Goal: Communication & Community: Share content

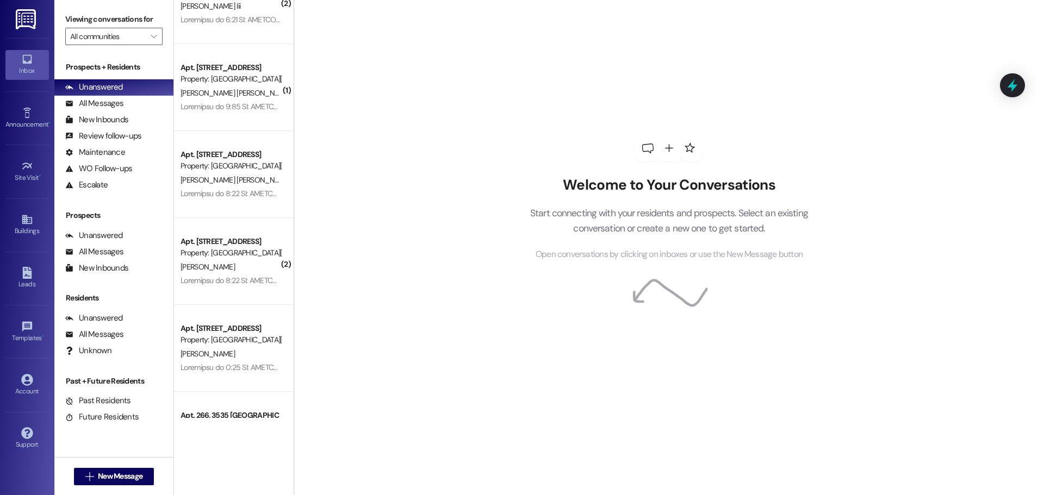
scroll to position [758, 0]
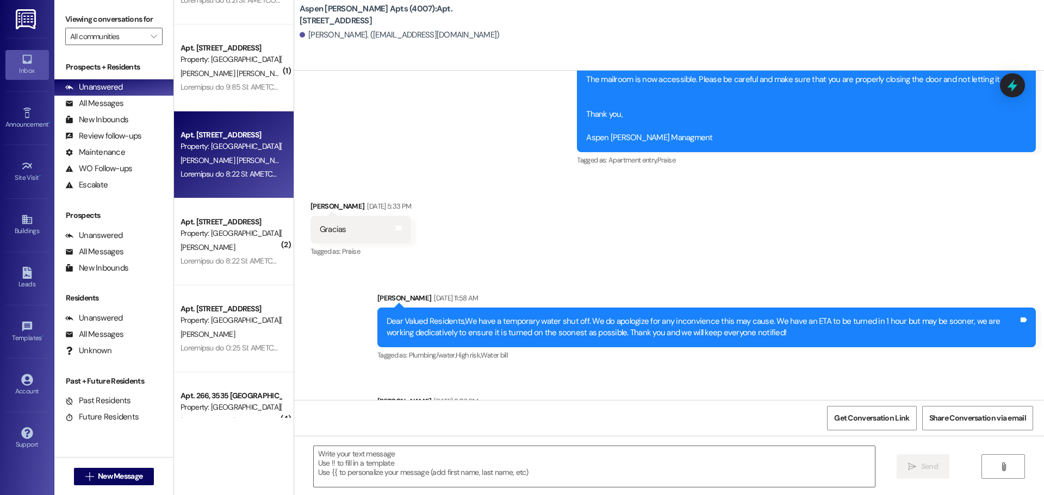
scroll to position [57523, 0]
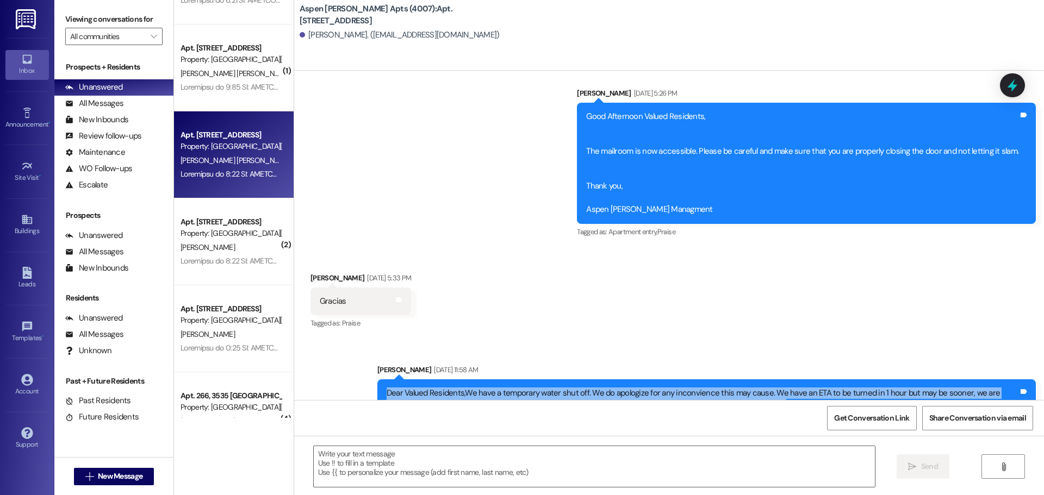
drag, startPoint x: 748, startPoint y: 300, endPoint x: 367, endPoint y: 280, distance: 381.6
click at [369, 356] on div "Announcement, sent via SMS [PERSON_NAME] [DATE] 11:58 AM Dear Valued Residents,…" at bounding box center [706, 399] width 675 height 87
copy div "Dear Valued Residents,We have a temporary water shut off. We do apologize for a…"
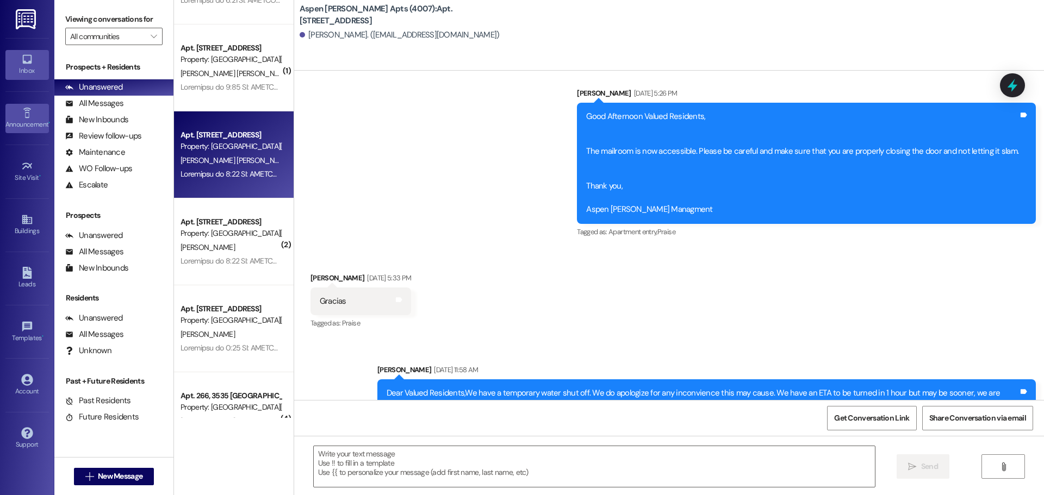
click at [23, 112] on icon at bounding box center [27, 113] width 12 height 12
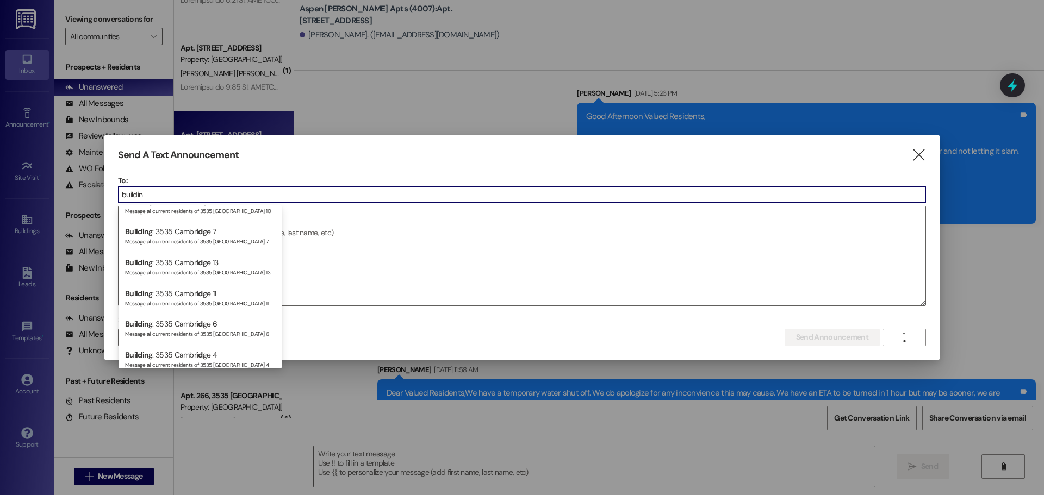
scroll to position [157, 0]
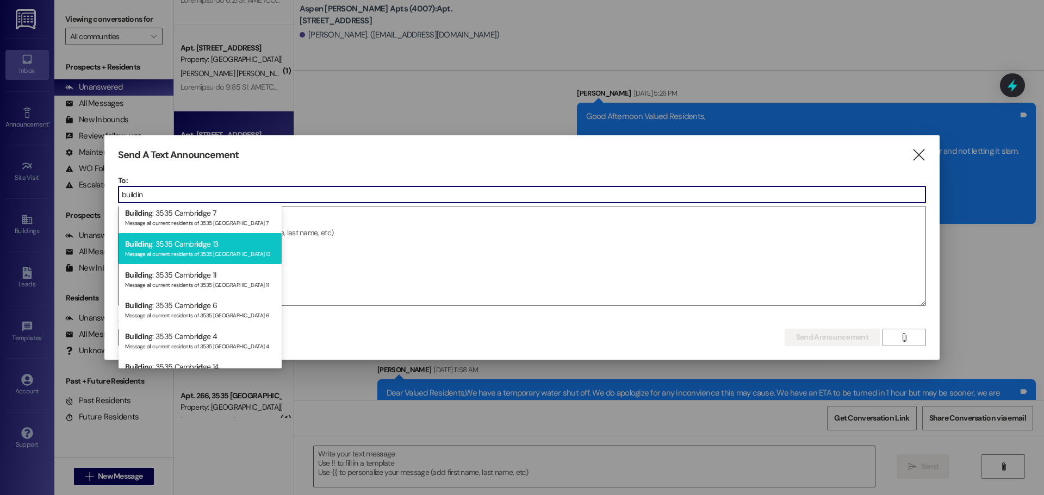
type input "buildin"
click at [204, 249] on div "Message all current residents of 3535 [GEOGRAPHIC_DATA] 13" at bounding box center [200, 252] width 150 height 9
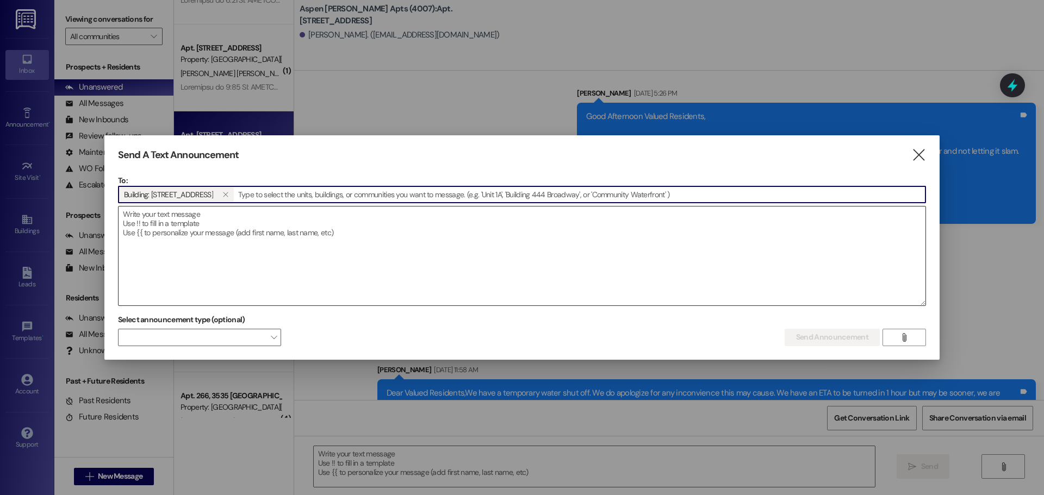
click at [227, 250] on textarea at bounding box center [521, 256] width 807 height 99
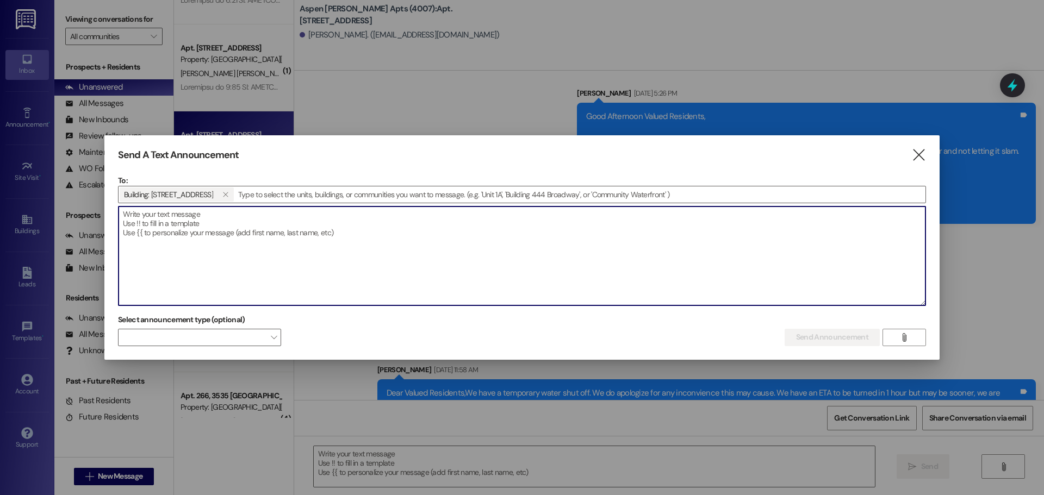
paste textarea "Dear Valued Residents,We have a temporary water shut off. We do apologize for a…"
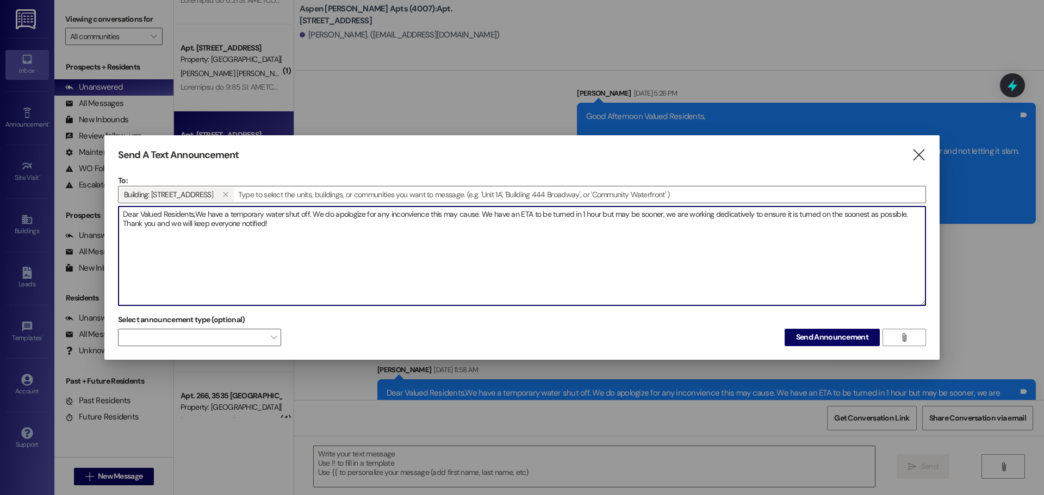
click at [197, 214] on textarea "Dear Valued Residents,We have a temporary water shut off. We do apologize for a…" at bounding box center [521, 256] width 807 height 99
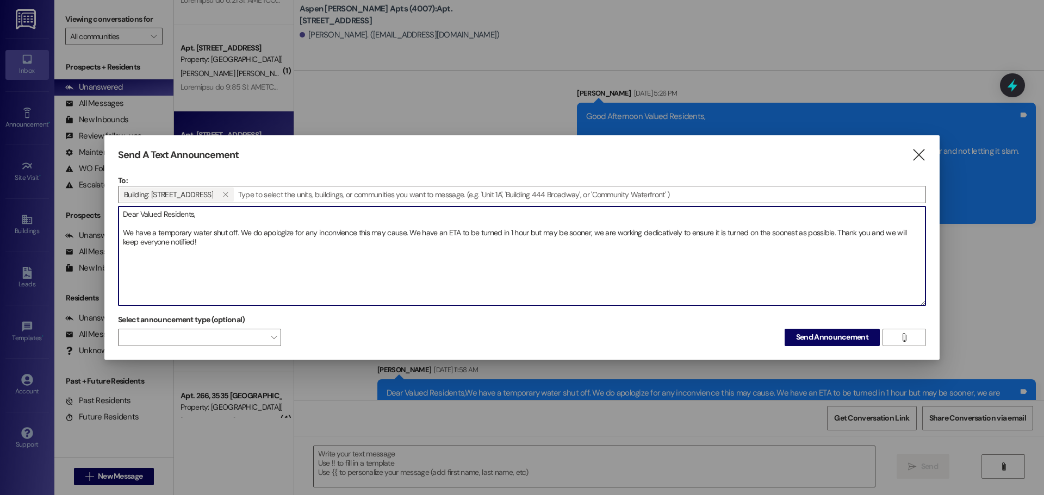
click at [349, 233] on textarea "Dear Valued Residents, We have a temporary water shut off. We do apologize for …" at bounding box center [521, 256] width 807 height 99
click at [334, 234] on textarea "Dear Valued Residents, We have a temporary water shut off. We do apologize for …" at bounding box center [521, 256] width 807 height 99
click at [509, 254] on textarea "Dear Valued Residents, We have a temporary water shut off. We do apologize for …" at bounding box center [521, 256] width 807 height 99
click at [643, 247] on textarea "Dear Valued Residents, We have a temporary water shut off. We do apologize for …" at bounding box center [521, 256] width 807 height 99
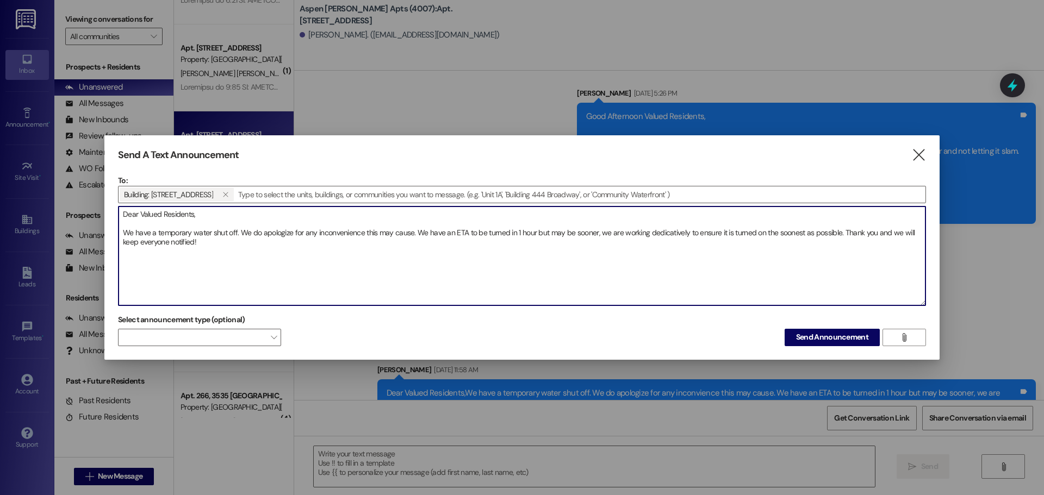
click at [696, 233] on textarea "Dear Valued Residents, We have a temporary water shut off. We do apologize for …" at bounding box center [521, 256] width 807 height 99
click at [667, 235] on textarea "Dear Valued Residents, We have a temporary water shut off. We do apologize for …" at bounding box center [521, 256] width 807 height 99
paste textarea "ed"
type textarea "Dear Valued Residents, We have a temporary water shut off. We do apologize for …"
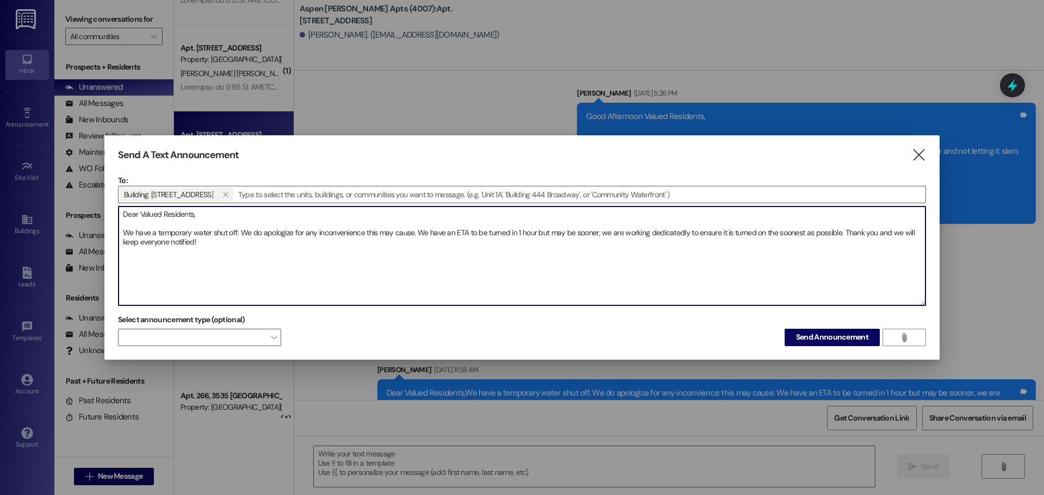
click at [666, 233] on textarea "Dear Valued Residents, We have a temporary water shut off. We do apologize for …" at bounding box center [521, 256] width 807 height 99
click at [629, 252] on textarea "Dear Valued Residents, We have a temporary water shut off. We do apologize for …" at bounding box center [521, 256] width 807 height 99
click at [258, 264] on textarea "Dear Valued Residents, We have a temporary water shut off. We do apologize for …" at bounding box center [521, 256] width 807 height 99
click at [828, 341] on span "Send Announcement" at bounding box center [832, 337] width 72 height 11
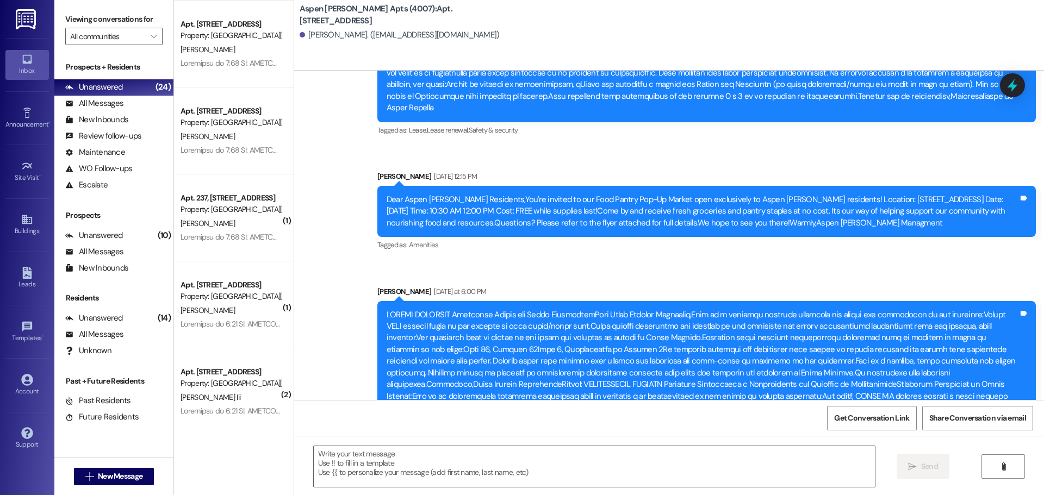
scroll to position [0, 0]
click at [151, 84] on div "Unanswered (24)" at bounding box center [113, 87] width 119 height 16
click at [95, 86] on div "Unanswered" at bounding box center [94, 87] width 58 height 11
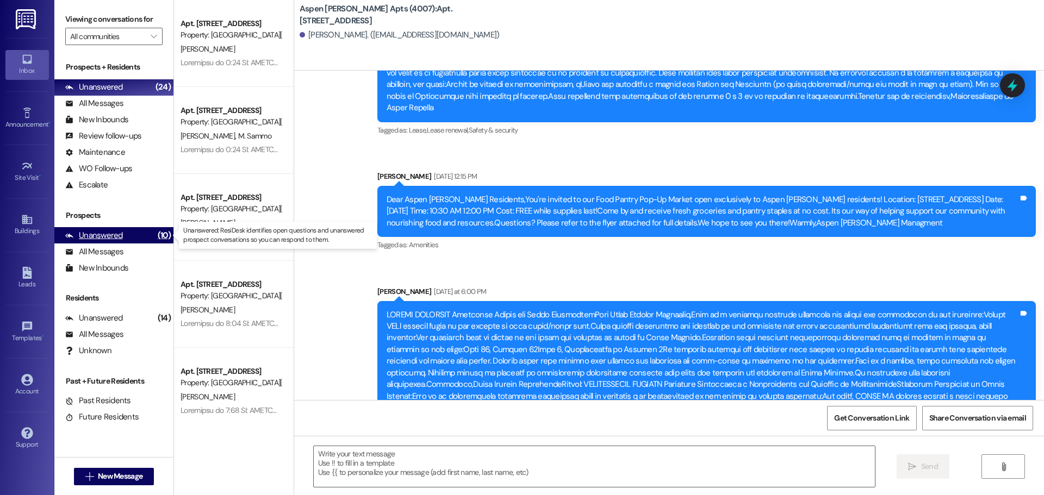
click at [112, 241] on div "Unanswered (10)" at bounding box center [113, 235] width 119 height 16
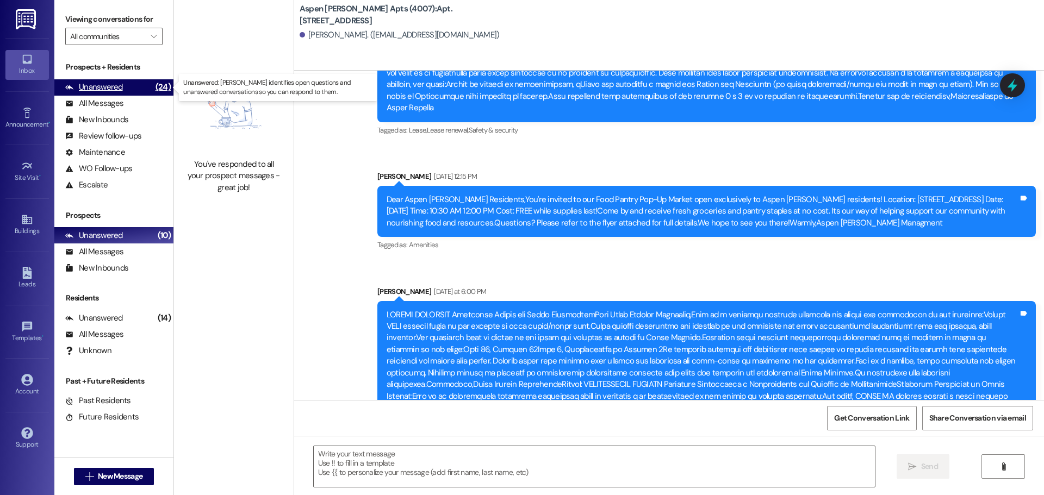
click at [96, 88] on div "Unanswered" at bounding box center [94, 87] width 58 height 11
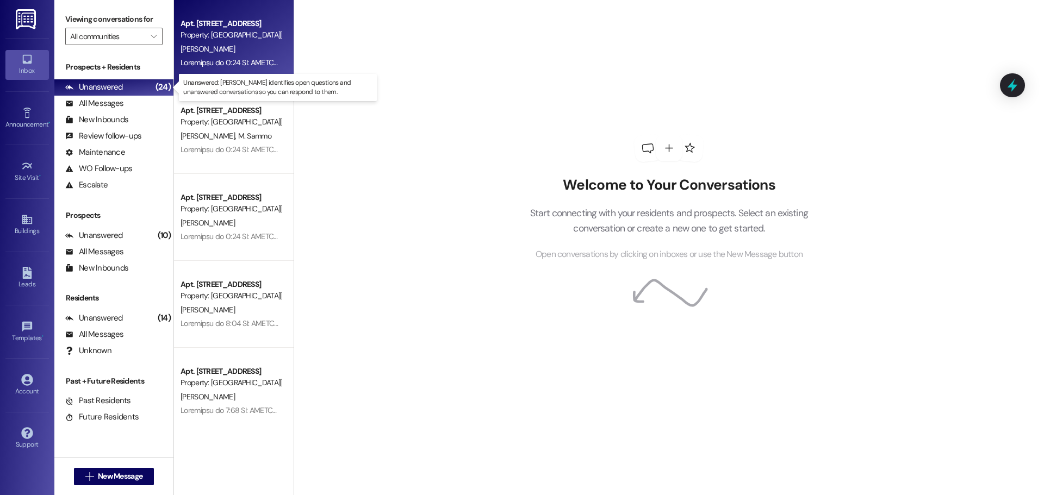
click at [246, 68] on div at bounding box center [230, 63] width 103 height 14
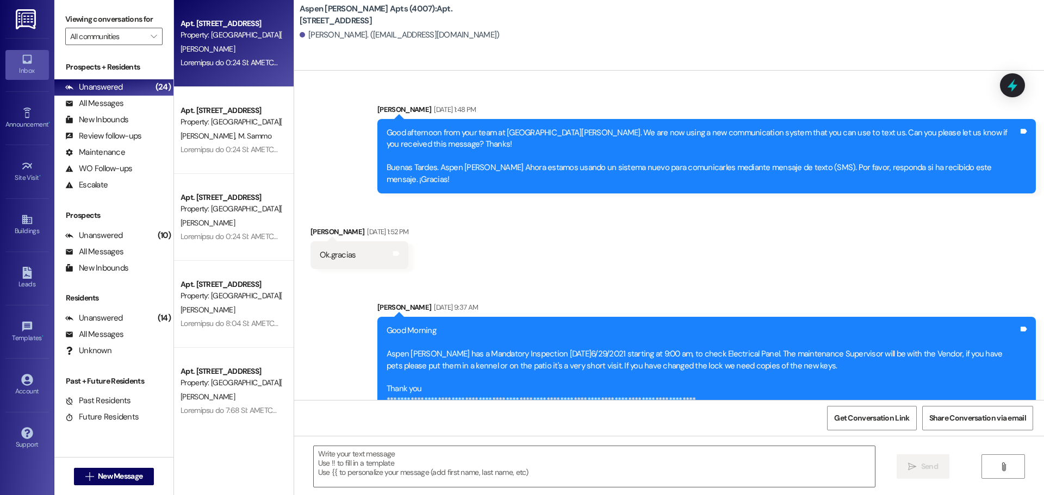
drag, startPoint x: 246, startPoint y: 68, endPoint x: 749, endPoint y: 305, distance: 556.3
click at [234, 49] on div "[PERSON_NAME]" at bounding box center [230, 49] width 103 height 14
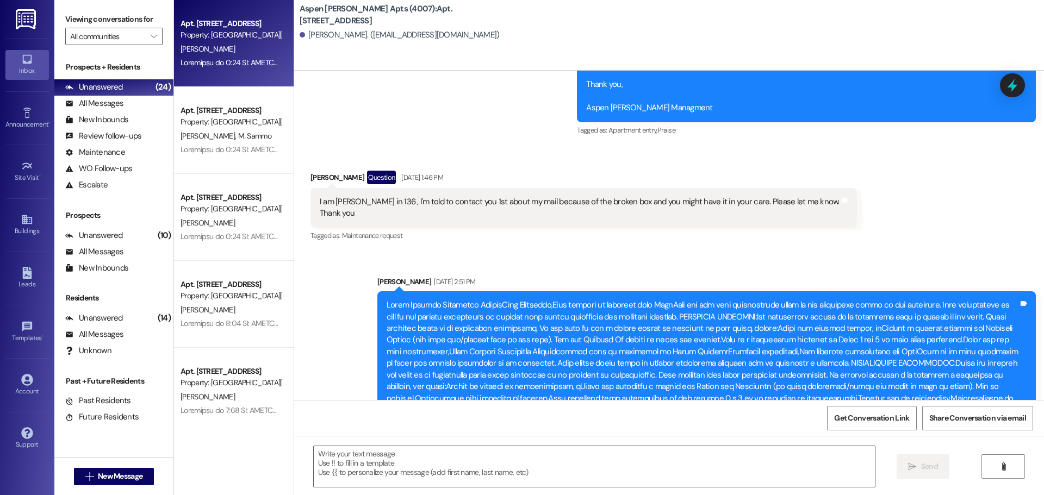
scroll to position [17825, 0]
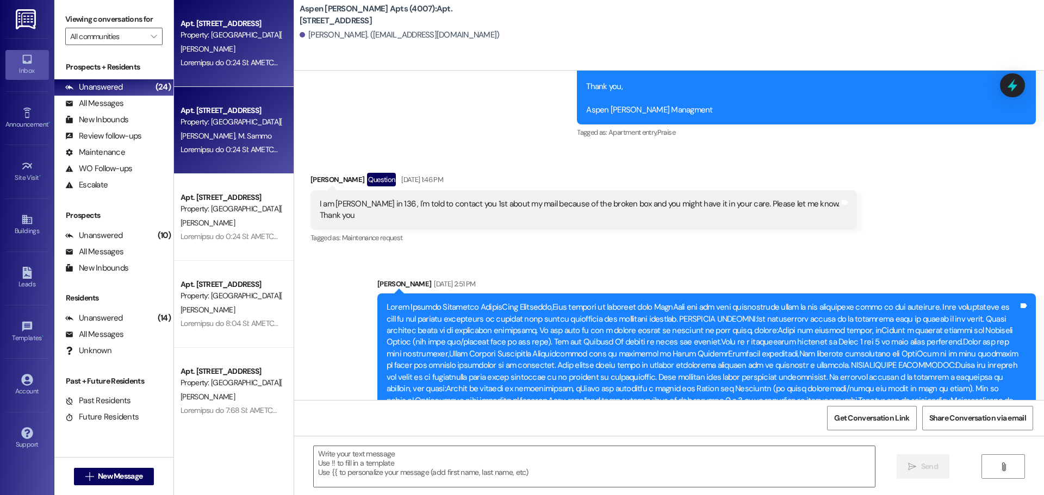
click at [238, 139] on span "M. Sammo" at bounding box center [254, 136] width 33 height 10
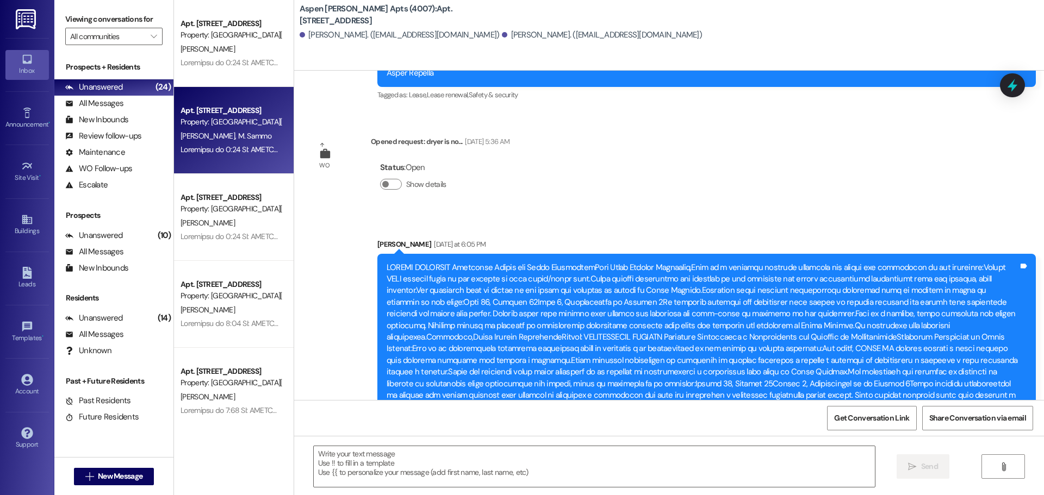
scroll to position [3267, 0]
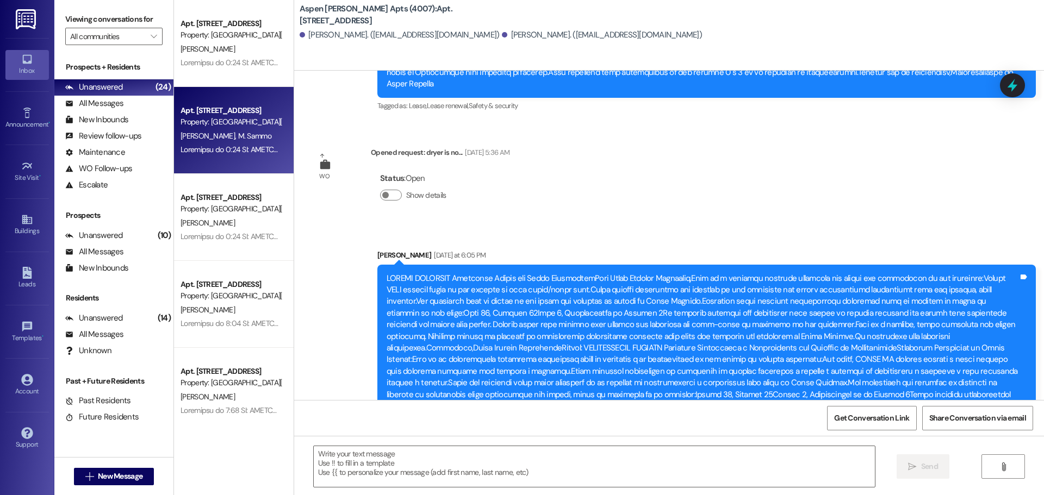
click at [436, 147] on div "Opened request: dryer is no... [DATE] 5:36 AM" at bounding box center [440, 154] width 139 height 15
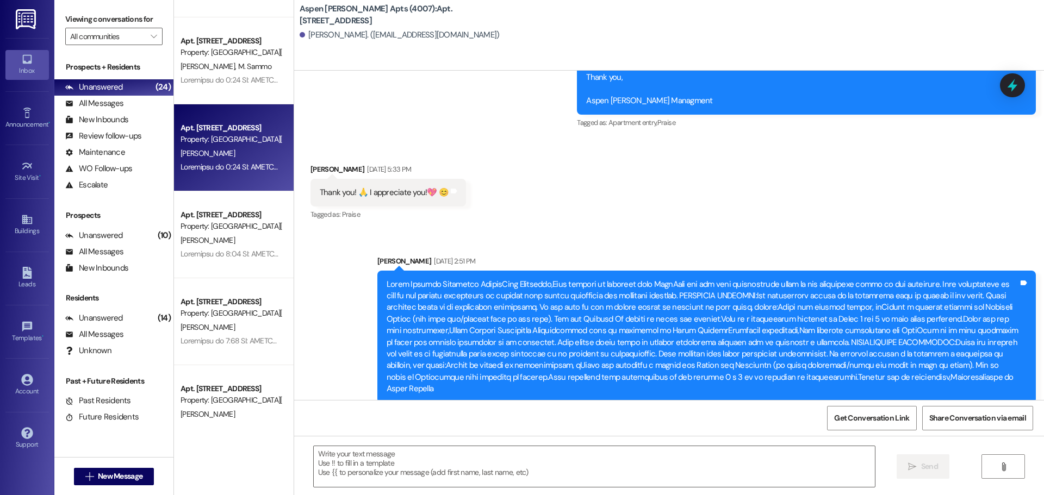
scroll to position [4111, 0]
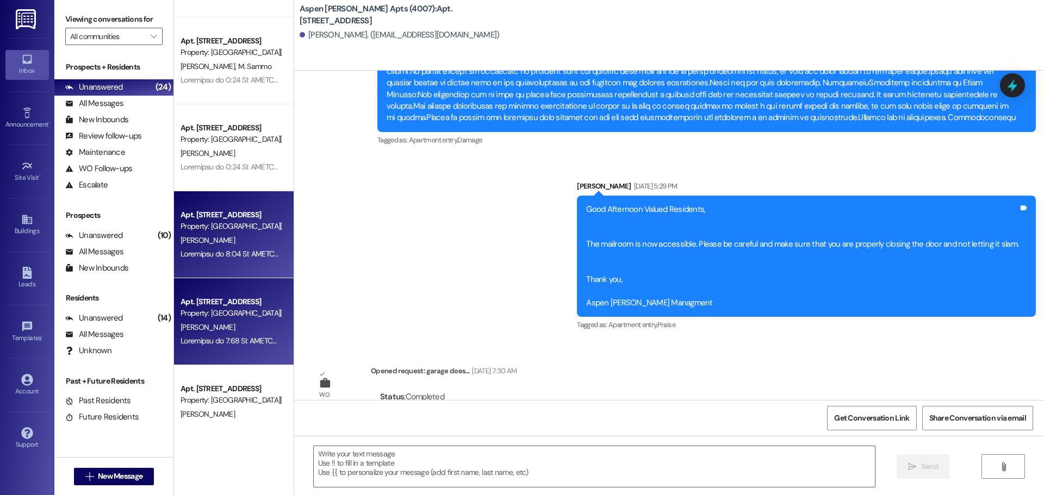
scroll to position [16477, 0]
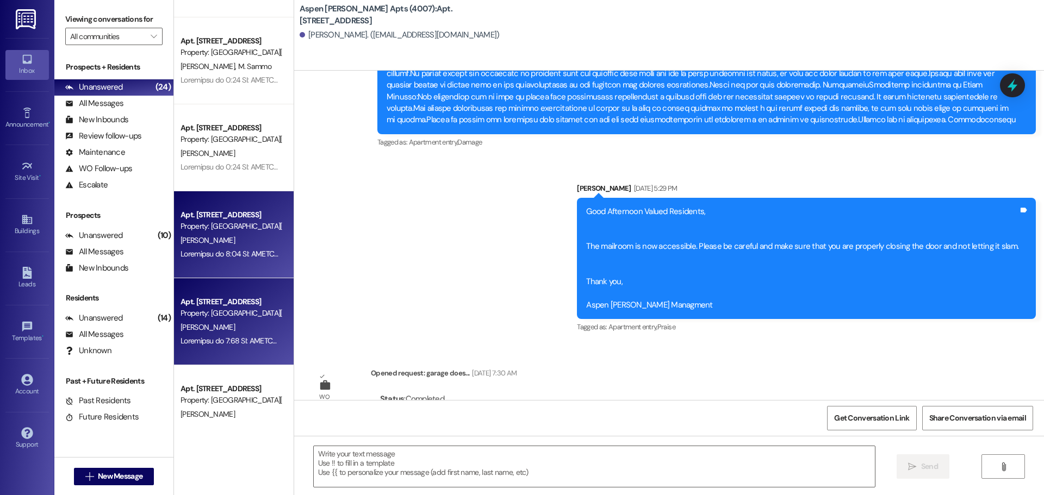
click at [233, 317] on div "Property: [GEOGRAPHIC_DATA][PERSON_NAME] (4007)" at bounding box center [230, 313] width 101 height 11
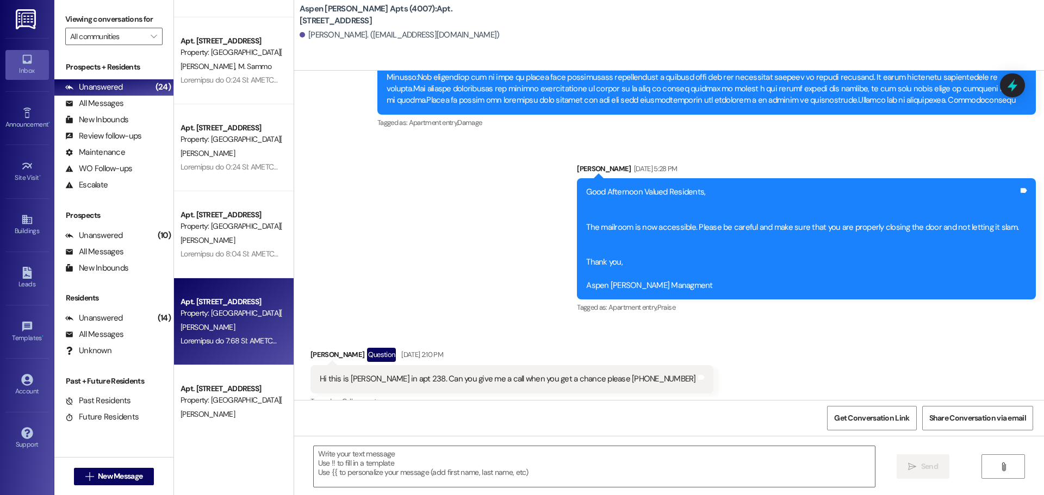
scroll to position [2597, 0]
